Goal: Check status: Check status

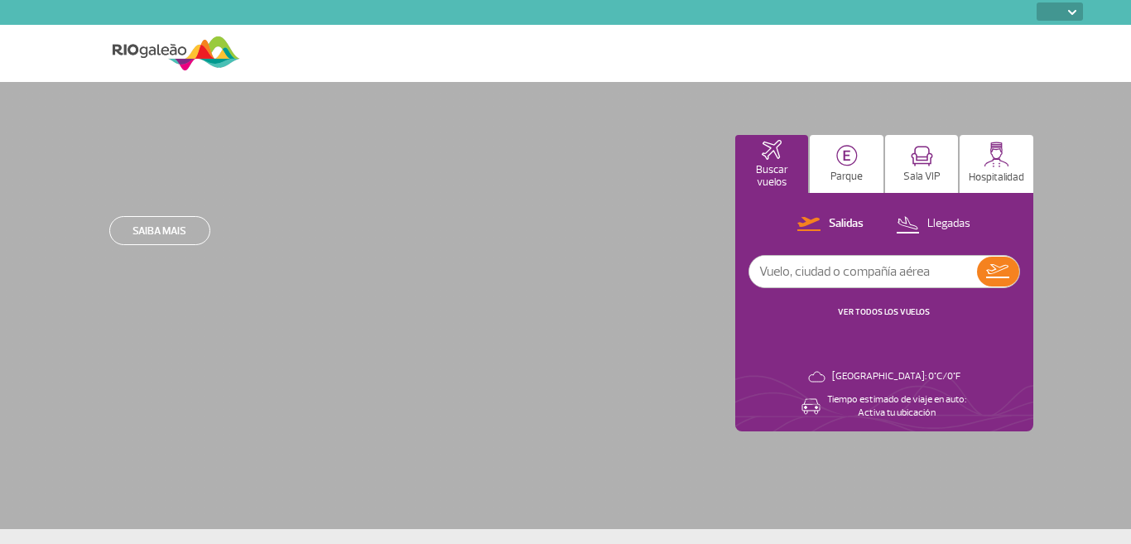
select select
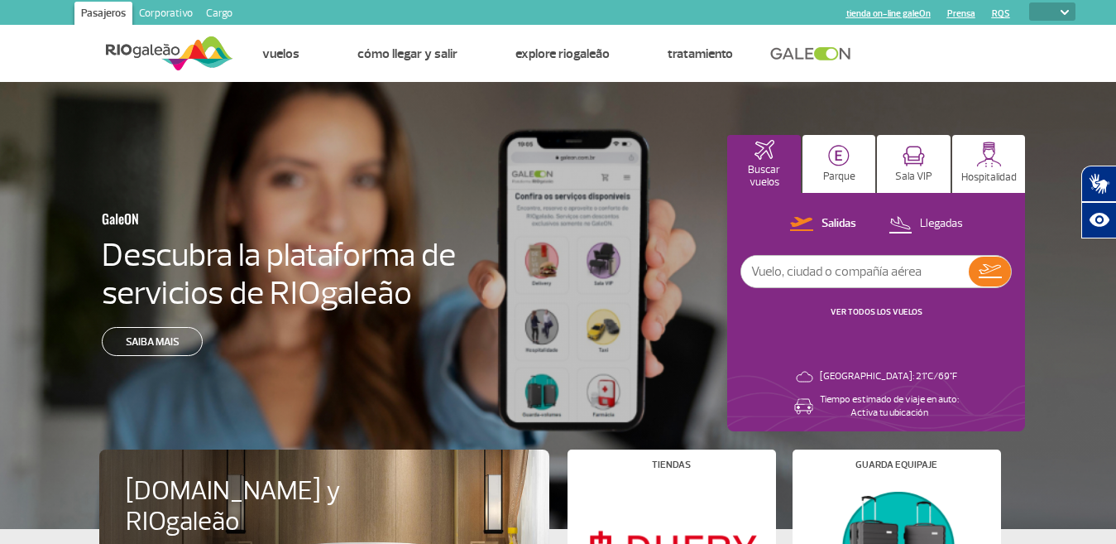
click at [876, 269] on input "text" at bounding box center [856, 271] width 228 height 31
type input "fo5901"
click at [993, 271] on img at bounding box center [990, 271] width 23 height 14
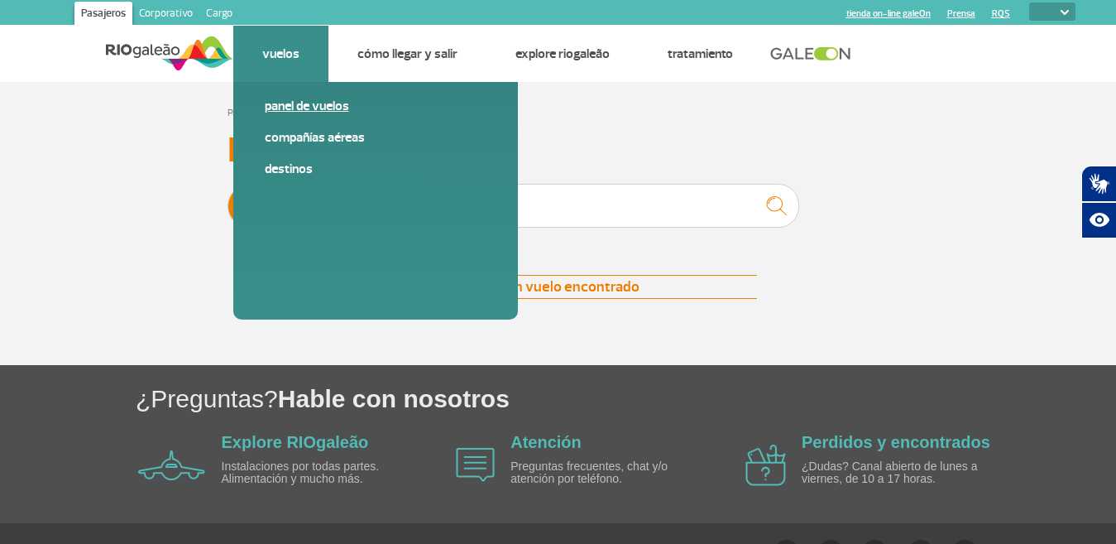
click at [292, 108] on link "Panel de vuelos" at bounding box center [376, 106] width 222 height 18
click at [317, 105] on link "Panel de vuelos" at bounding box center [376, 106] width 222 height 18
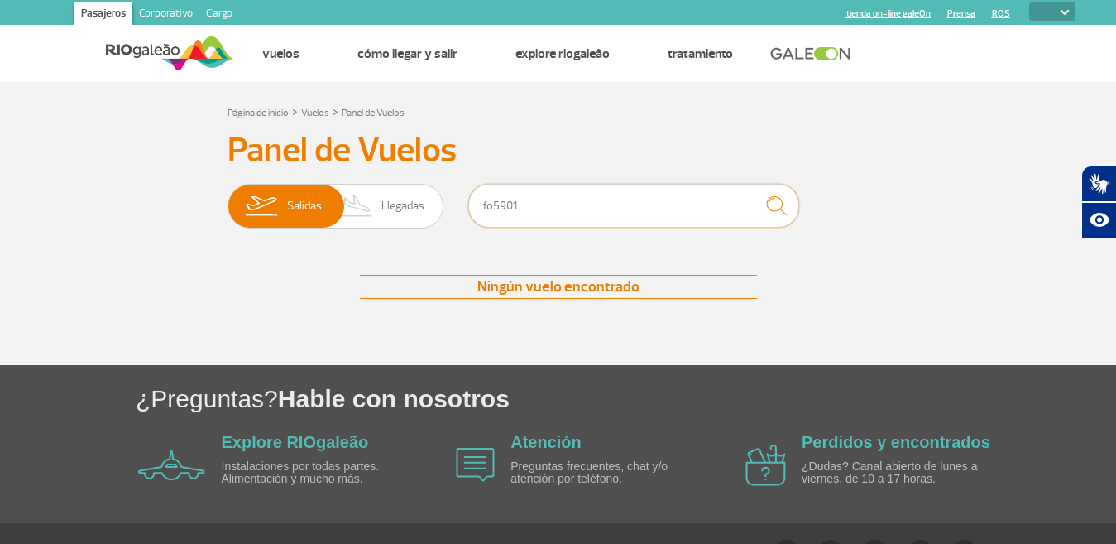
click at [493, 206] on input "fo5901" at bounding box center [633, 206] width 331 height 44
type input "5901"
click at [776, 208] on img "submit" at bounding box center [777, 206] width 36 height 34
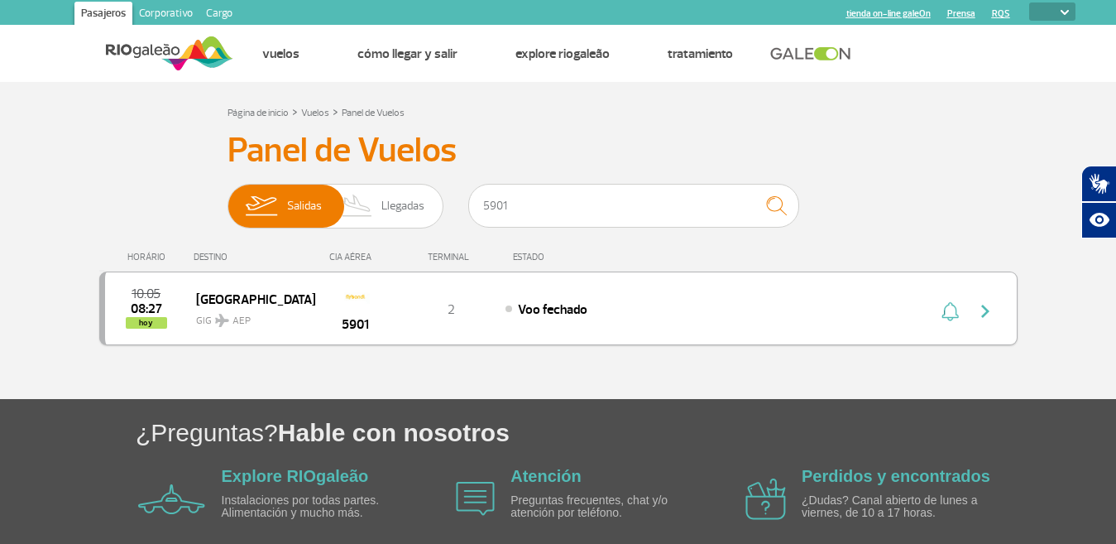
click at [978, 313] on img "button" at bounding box center [986, 311] width 20 height 20
click at [619, 316] on div "Voo fechado" at bounding box center [688, 309] width 365 height 18
click at [986, 312] on img "button" at bounding box center [986, 311] width 20 height 20
click at [555, 304] on span "Voo fechado" at bounding box center [553, 309] width 70 height 17
click at [153, 322] on span "hoy" at bounding box center [146, 323] width 41 height 12
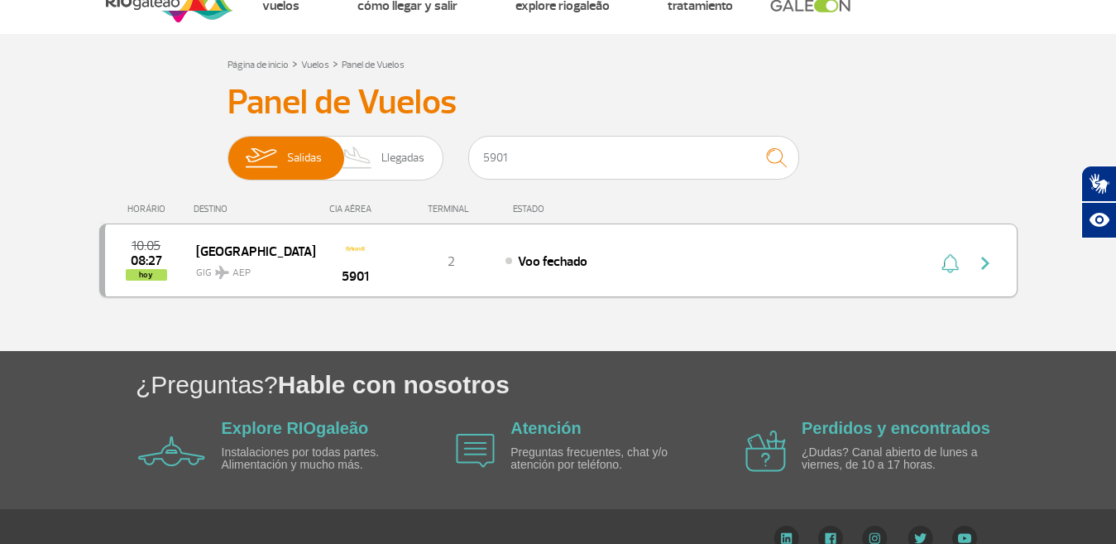
scroll to position [74, 0]
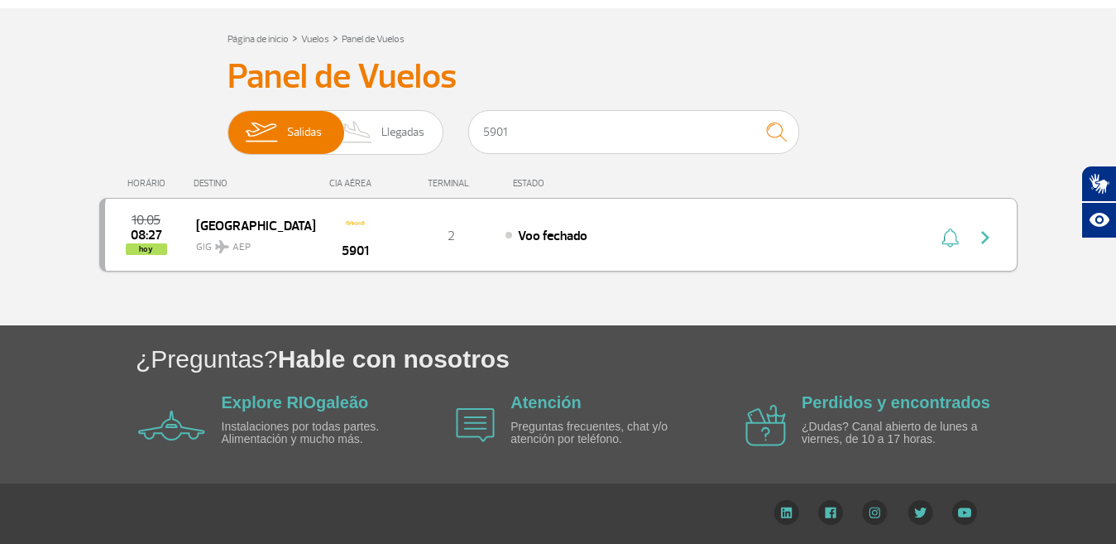
click at [354, 228] on img at bounding box center [356, 223] width 28 height 28
